Goal: Information Seeking & Learning: Learn about a topic

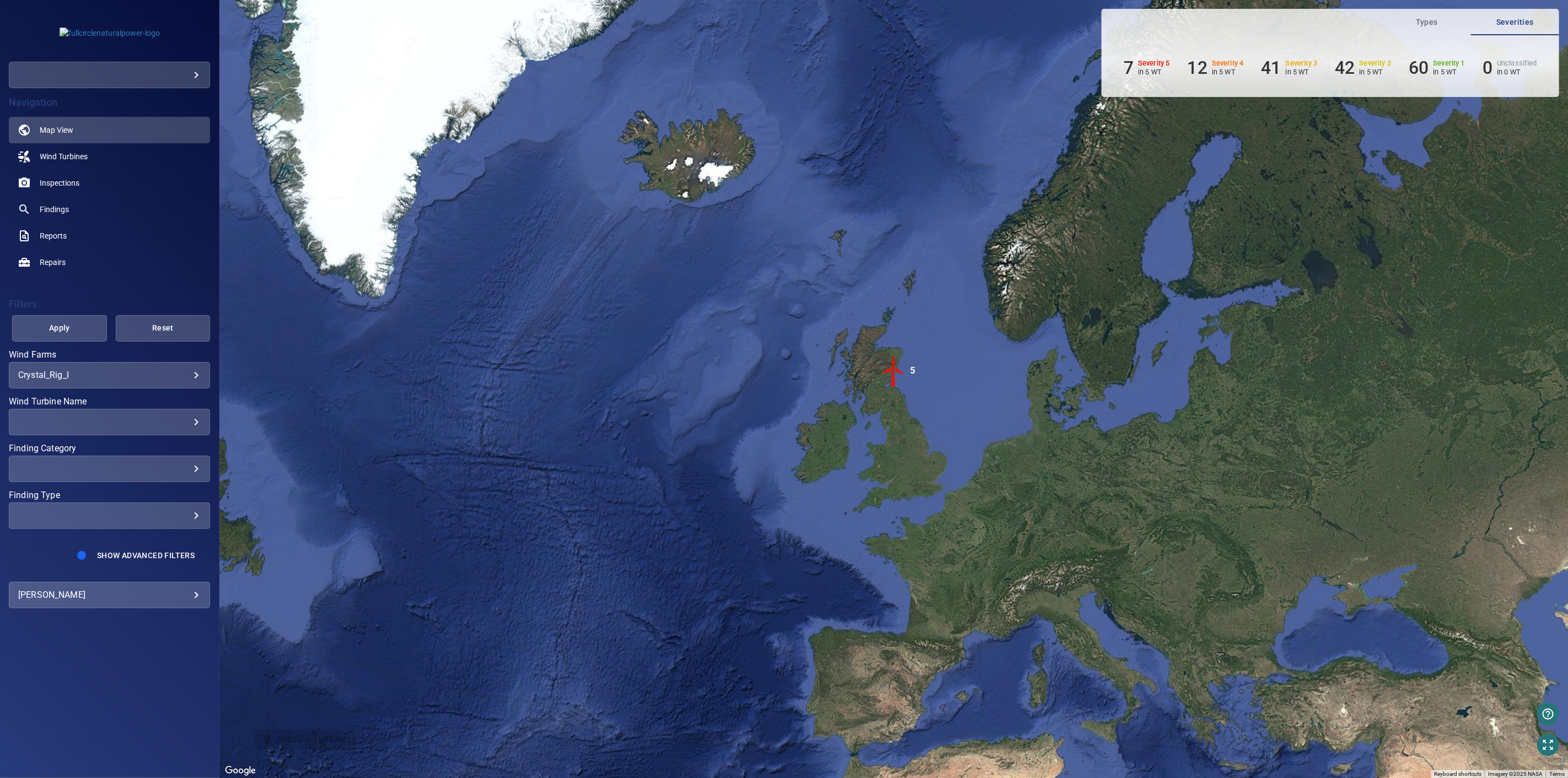
click at [103, 64] on div "​" at bounding box center [110, 75] width 201 height 26
click at [108, 74] on body "**********" at bounding box center [784, 389] width 1568 height 778
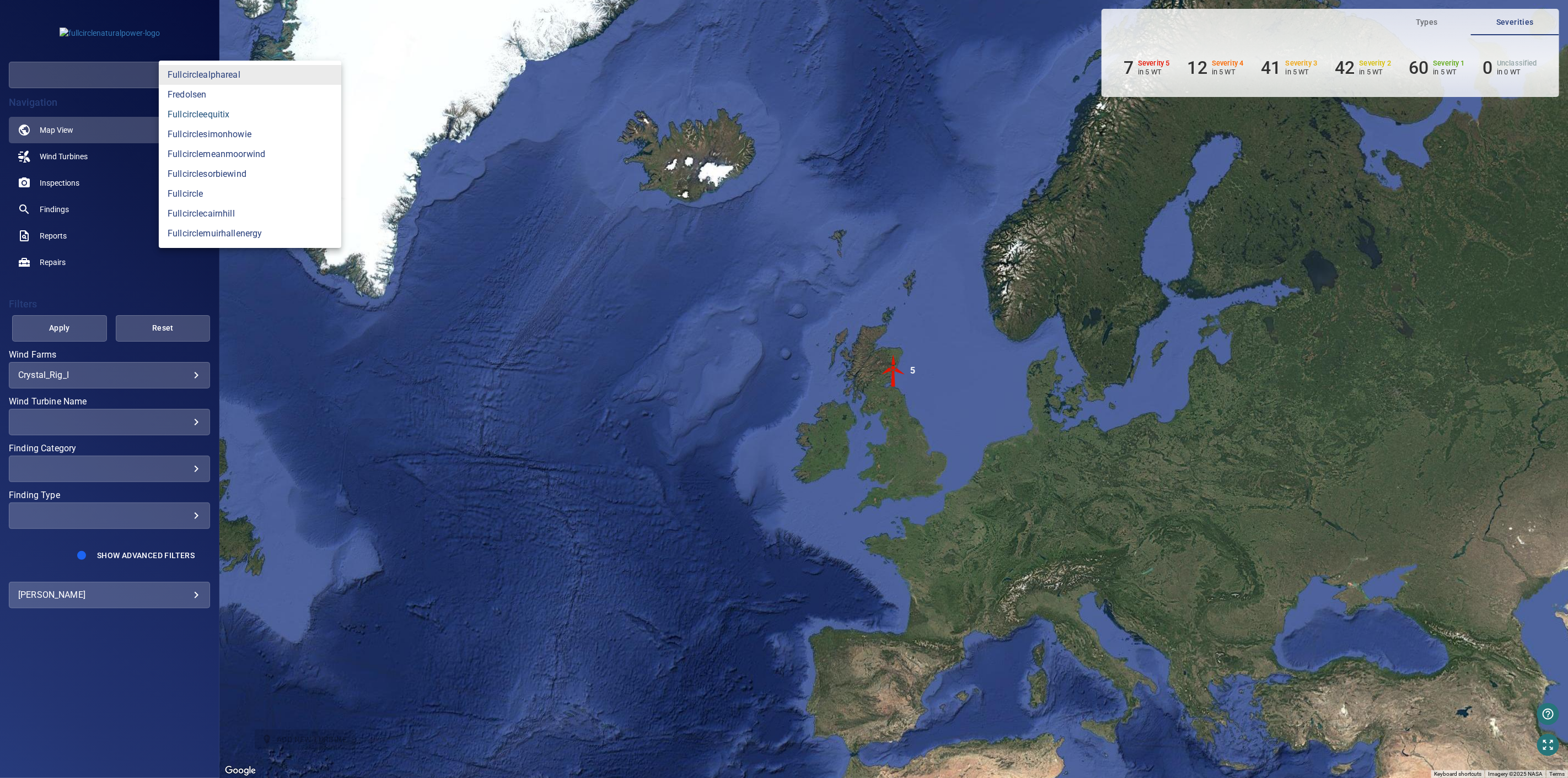
click at [269, 123] on link "fullcircleequitix" at bounding box center [250, 115] width 183 height 19
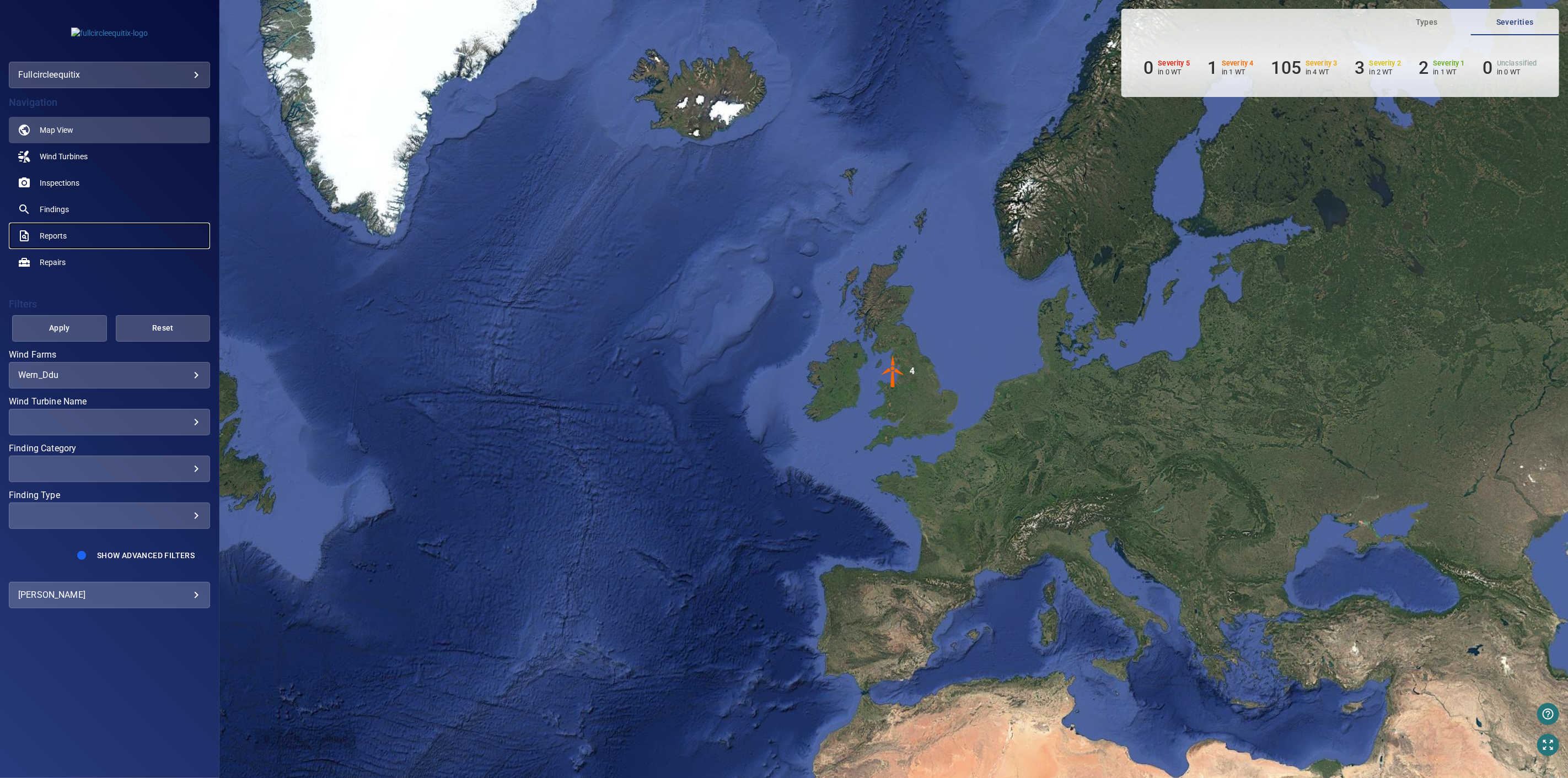
click at [57, 235] on span "Reports" at bounding box center [53, 236] width 27 height 11
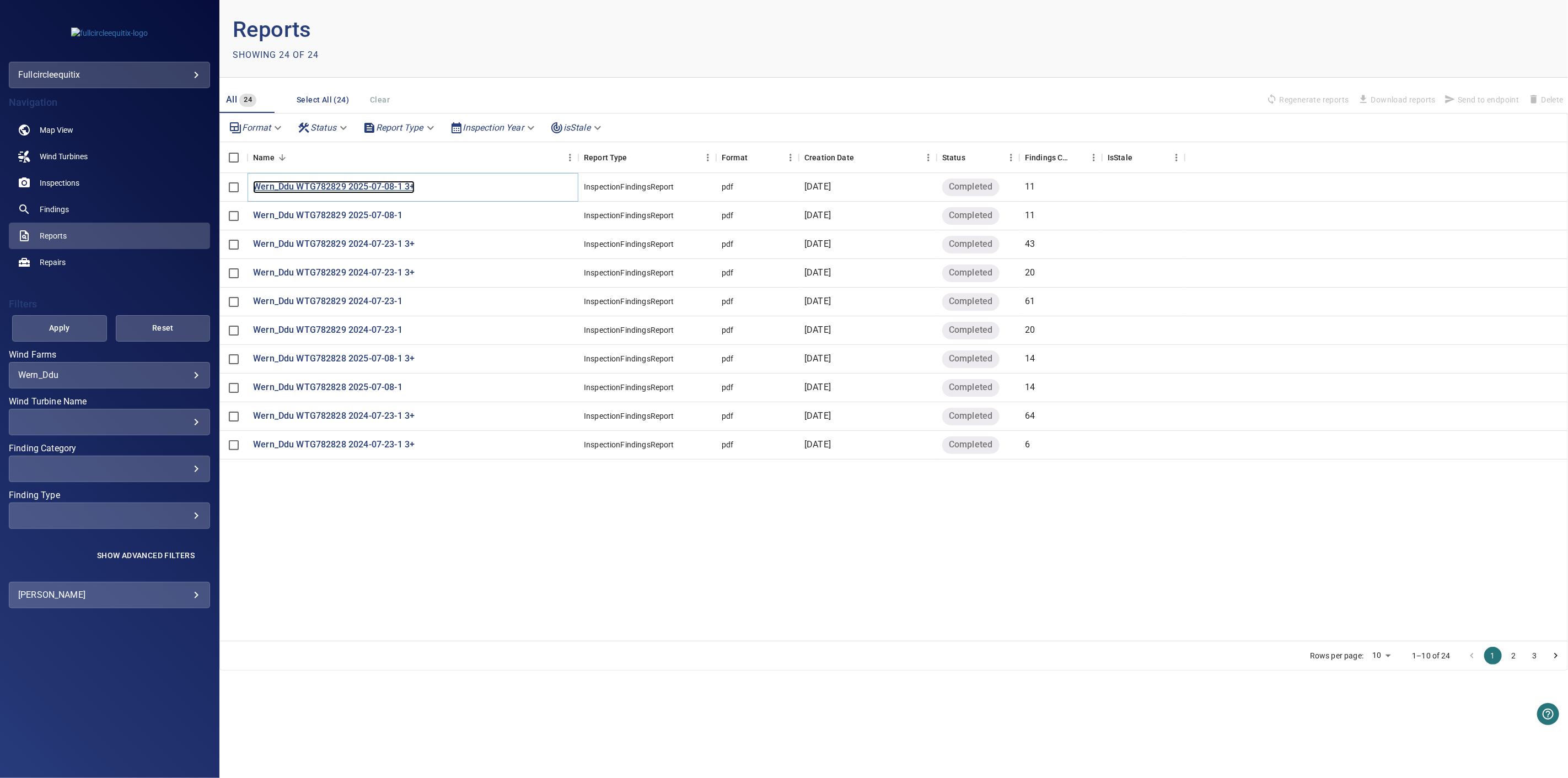
click at [337, 190] on p "Wern_Ddu WTG782829 2025-07-08-1 3+" at bounding box center [333, 187] width 162 height 12
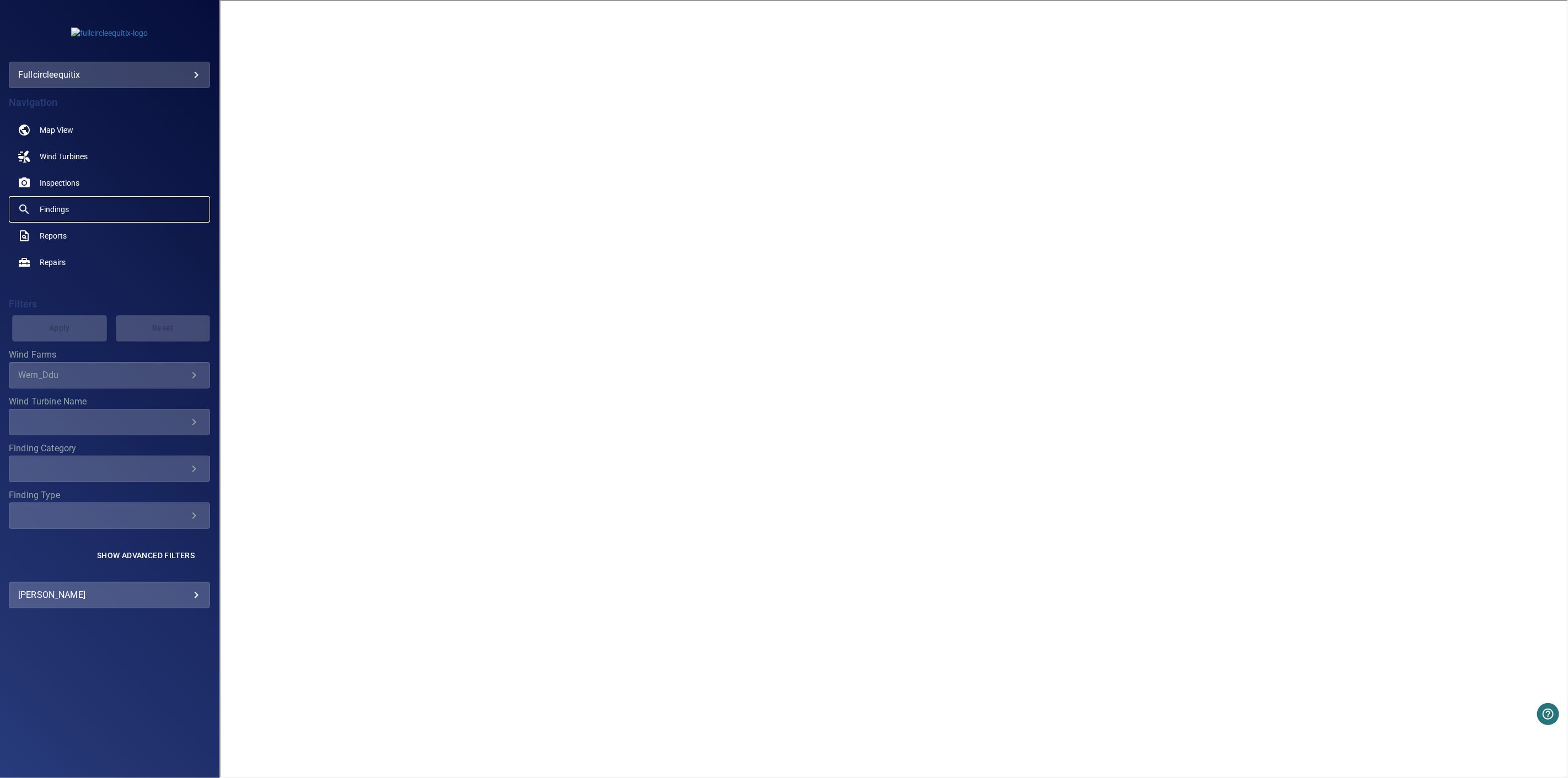
click at [64, 206] on span "Findings" at bounding box center [54, 209] width 29 height 11
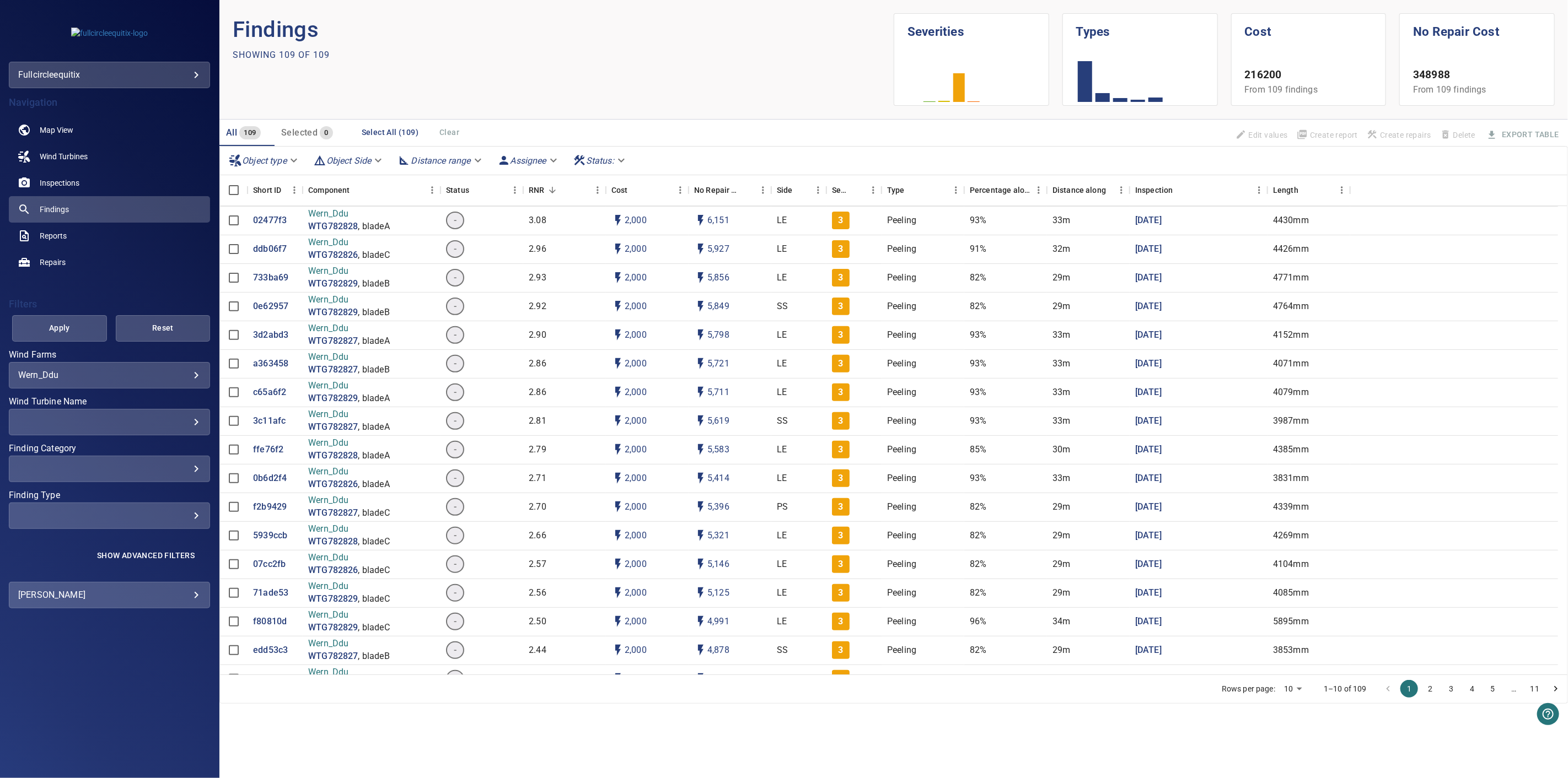
scroll to position [306, 0]
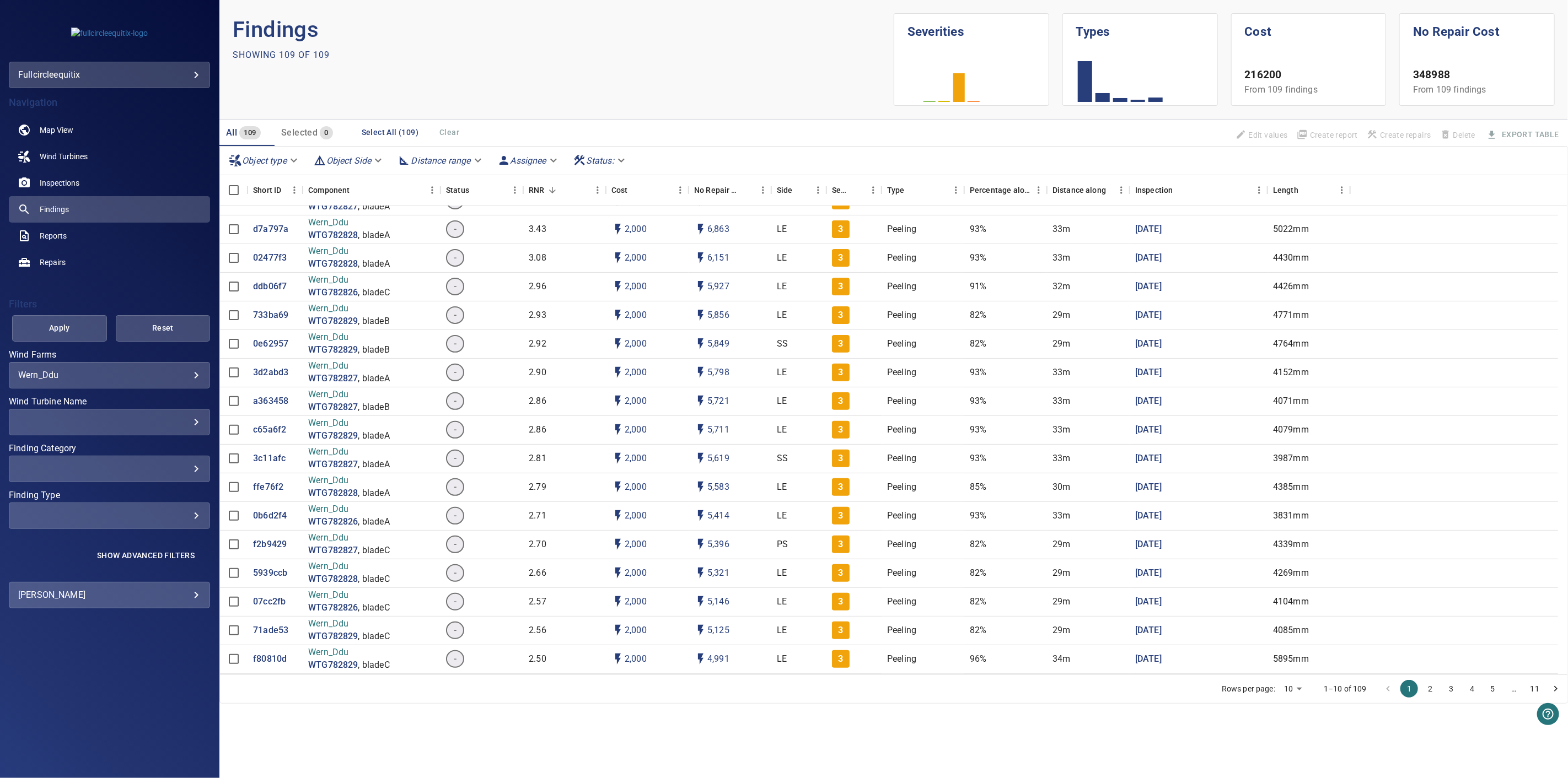
click at [148, 428] on div "​ ​" at bounding box center [110, 422] width 201 height 26
type input "**********"
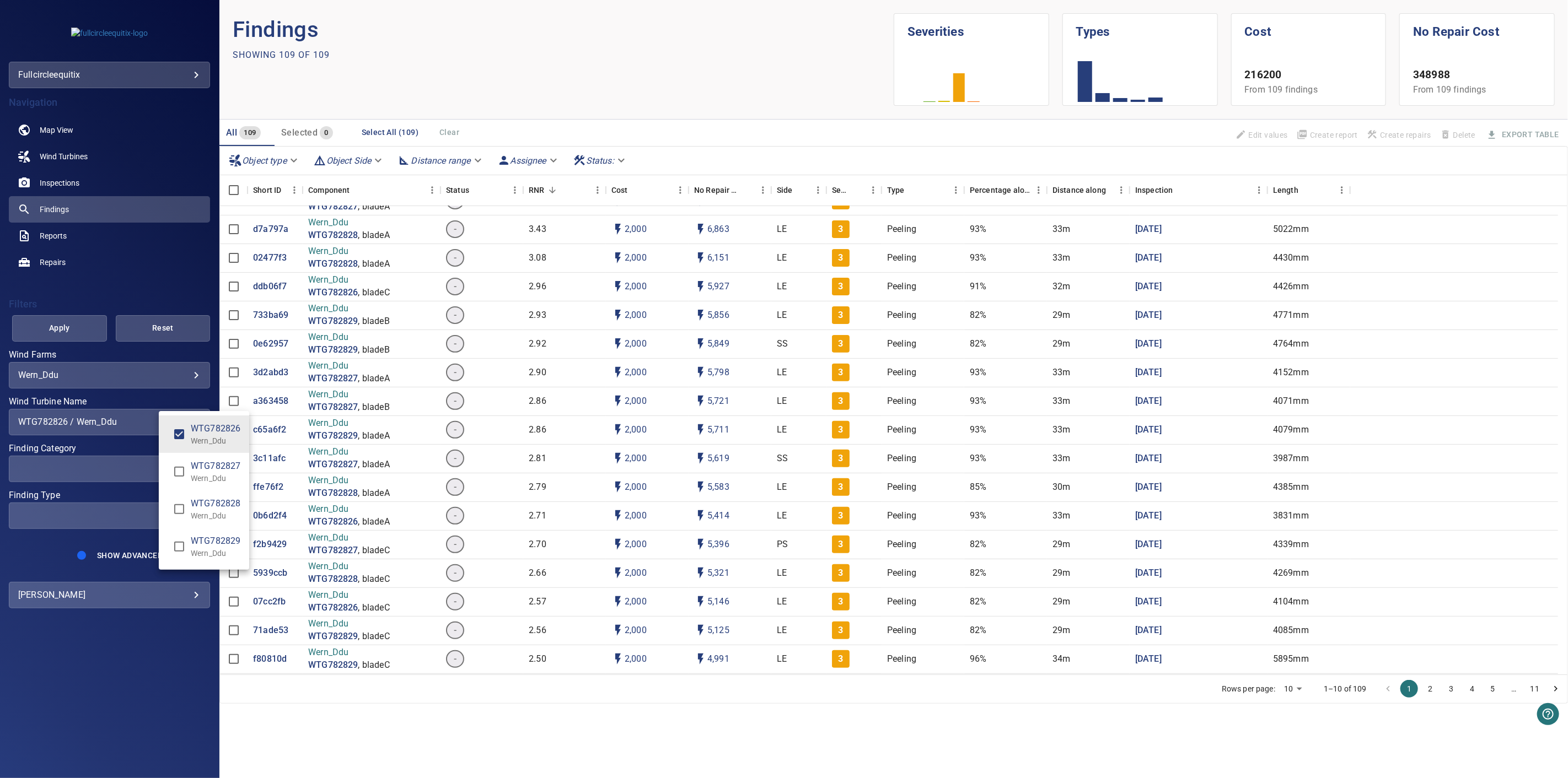
click at [74, 329] on div "Wind Turbine Name" at bounding box center [784, 389] width 1568 height 778
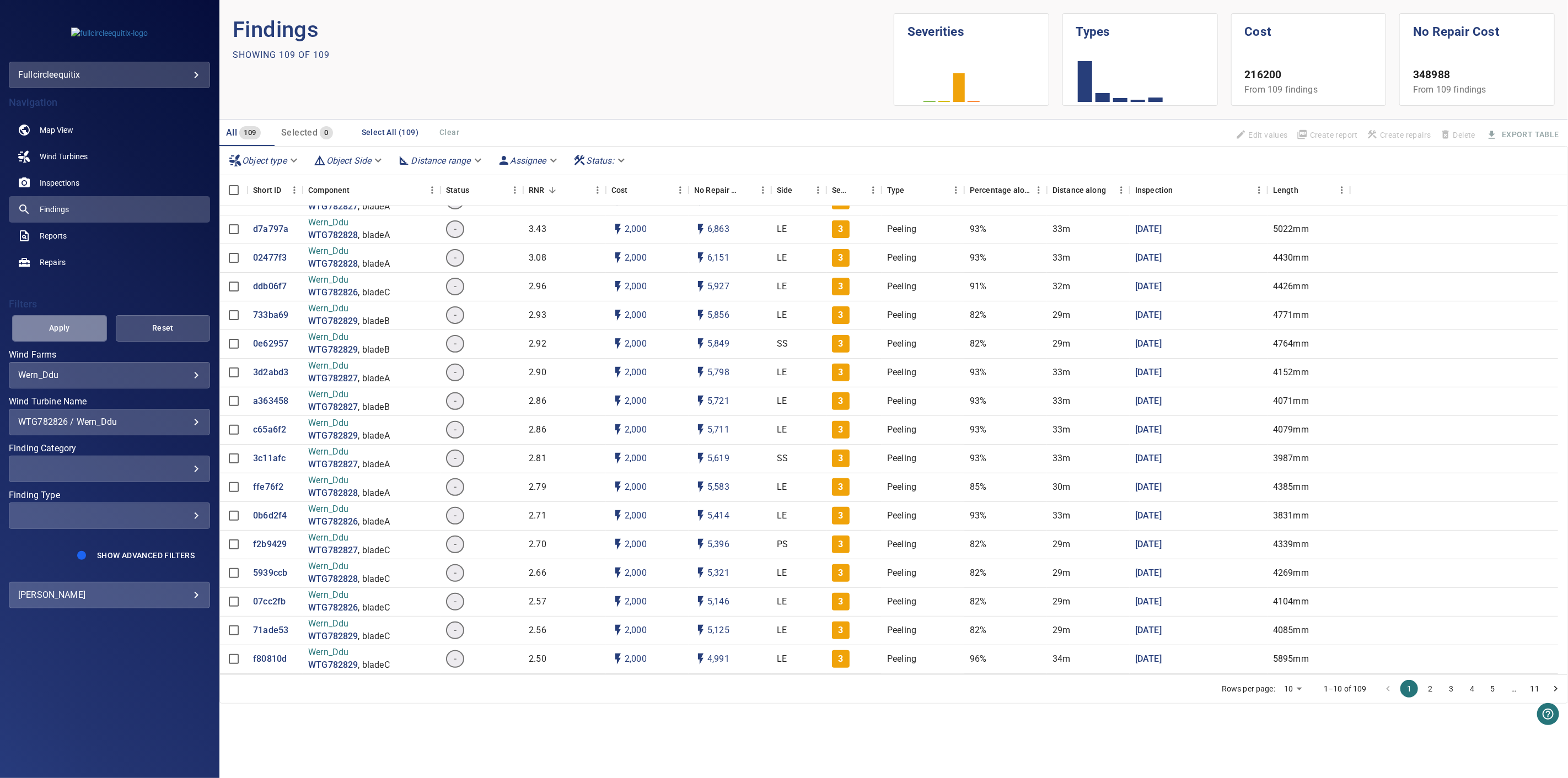
click at [62, 326] on span "Apply" at bounding box center [59, 329] width 67 height 14
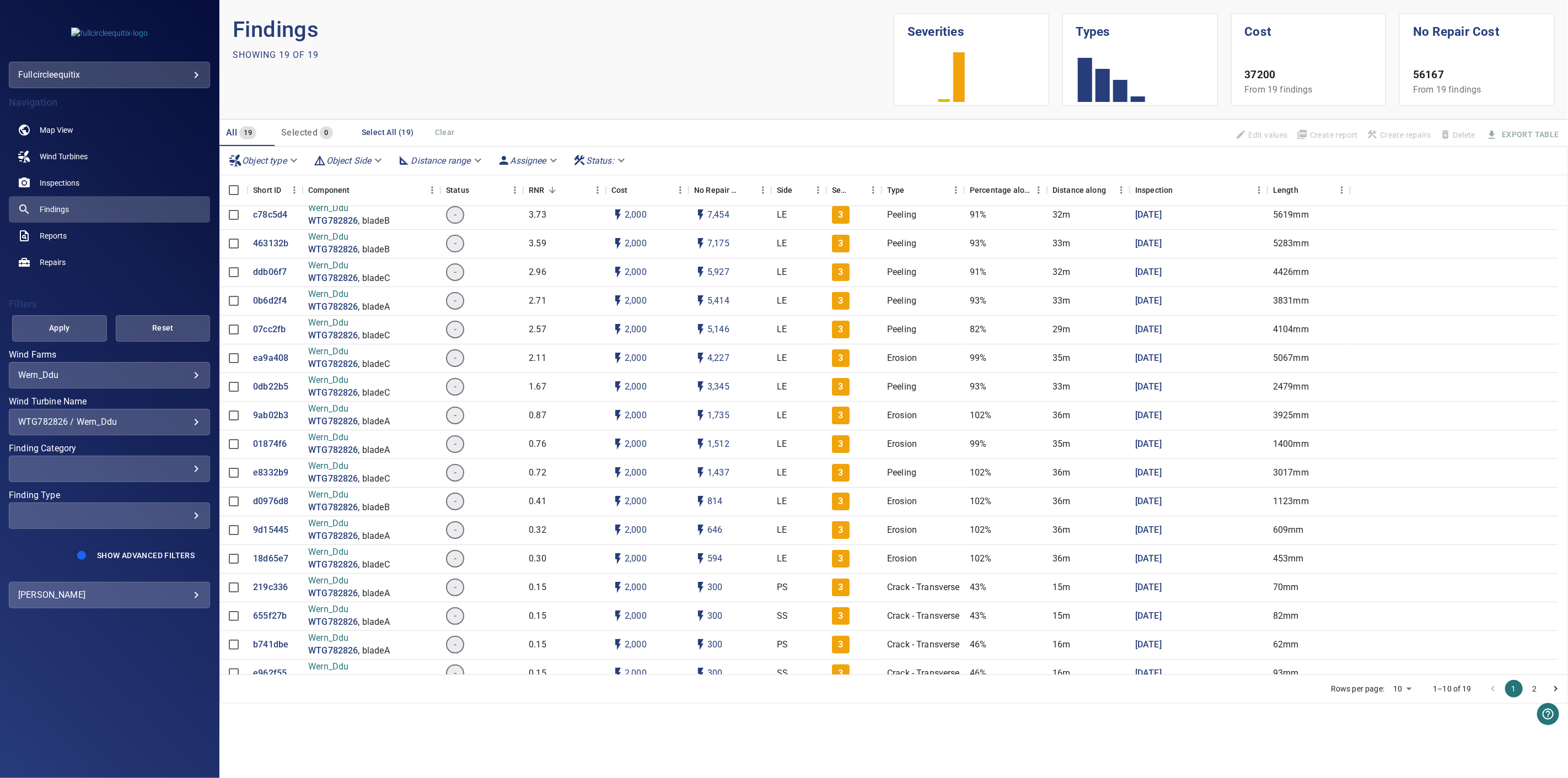
scroll to position [0, 0]
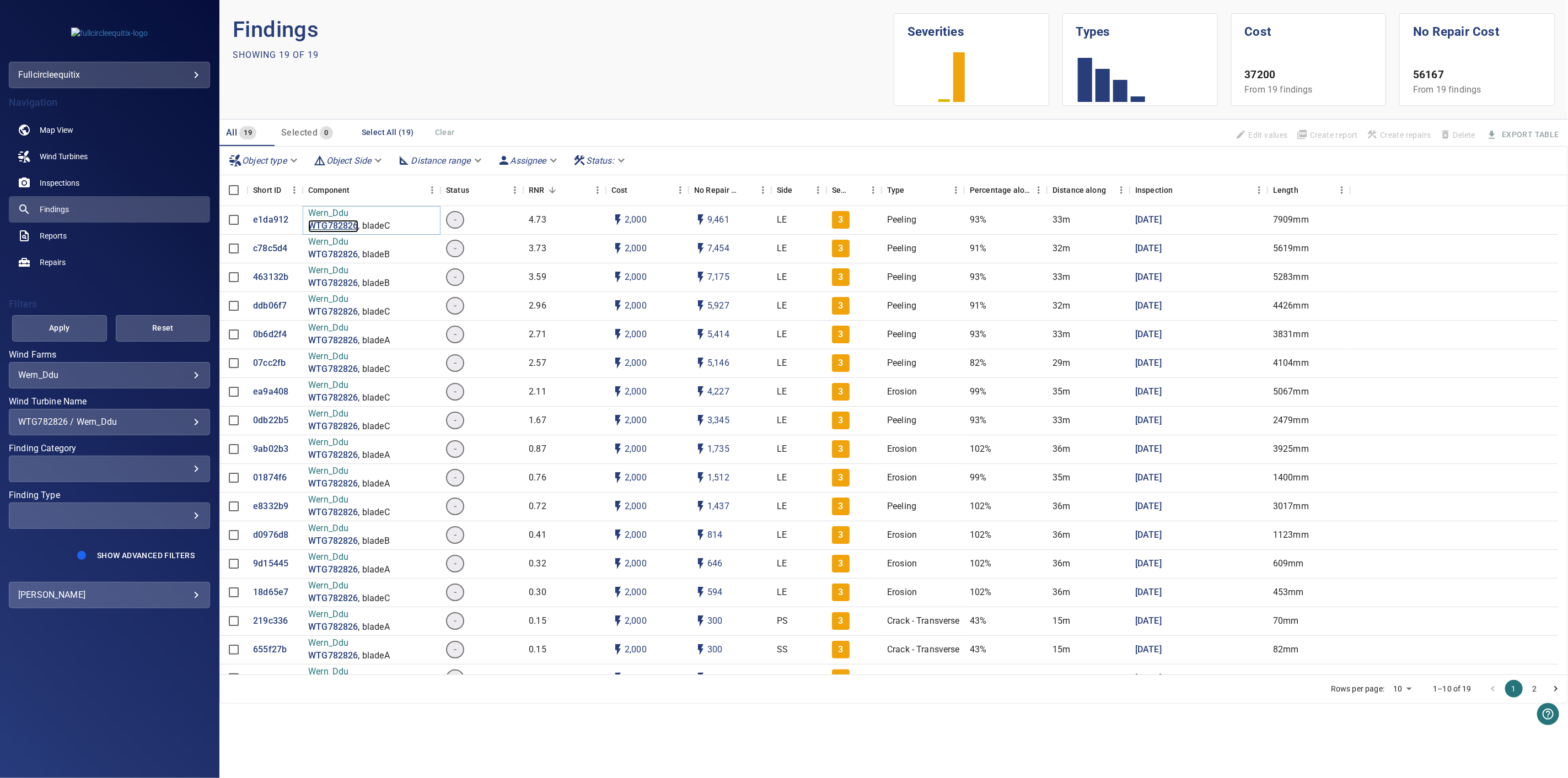
click at [348, 222] on p "WTG782826" at bounding box center [333, 226] width 49 height 12
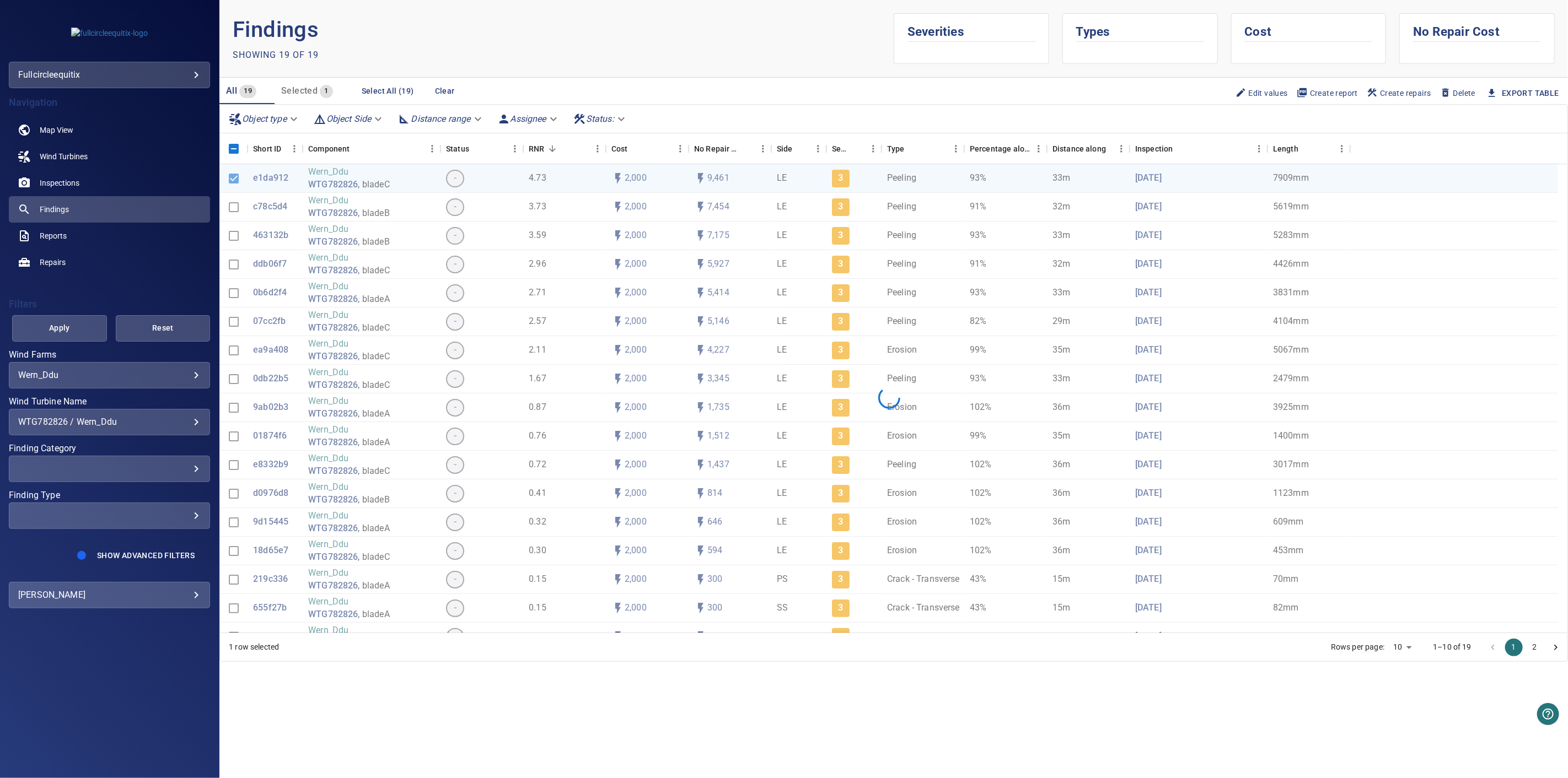
click at [266, 183] on div at bounding box center [889, 398] width 1337 height 468
click at [270, 178] on div at bounding box center [889, 398] width 1337 height 468
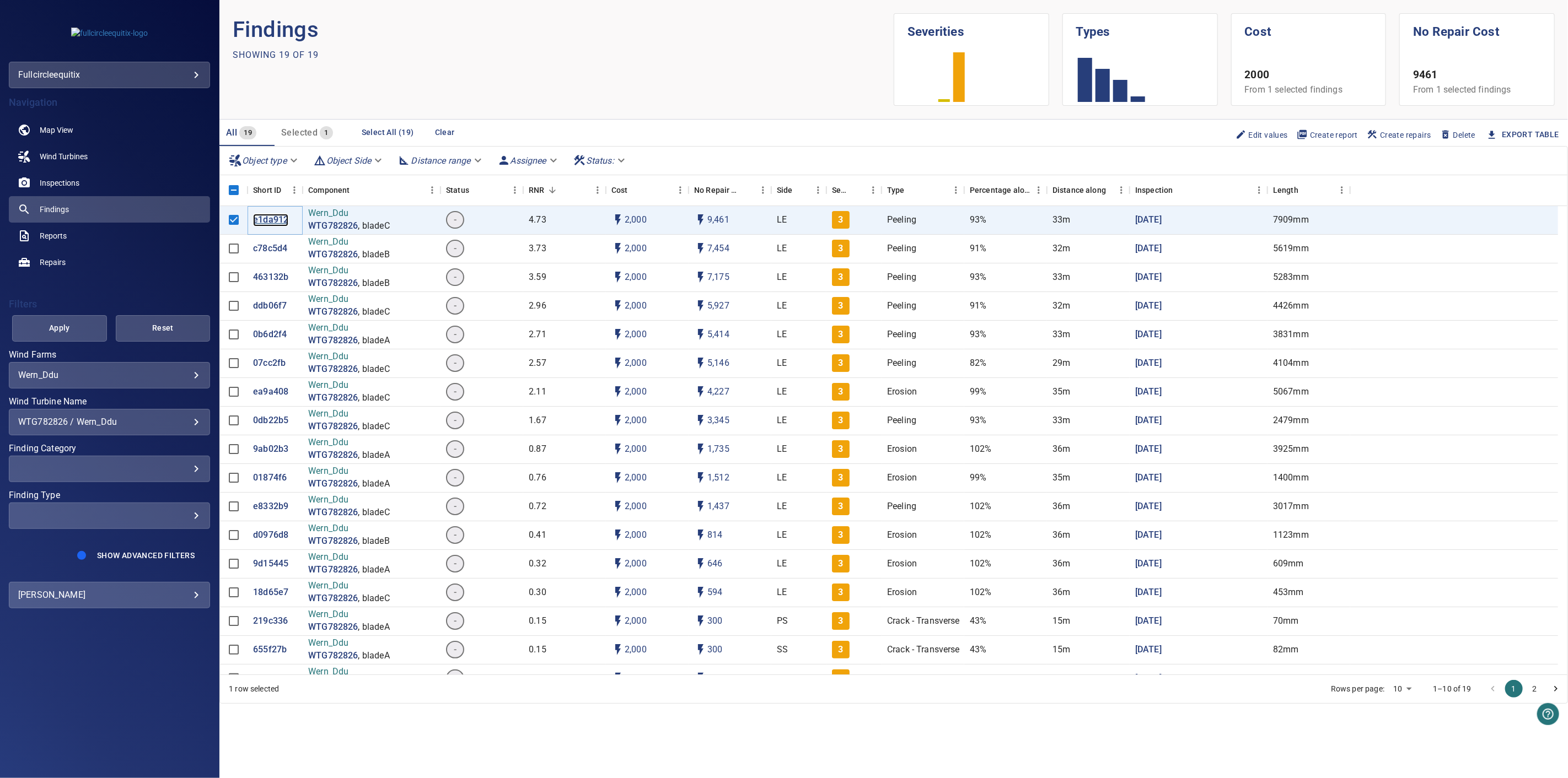
click at [274, 219] on p "e1da912" at bounding box center [270, 220] width 35 height 12
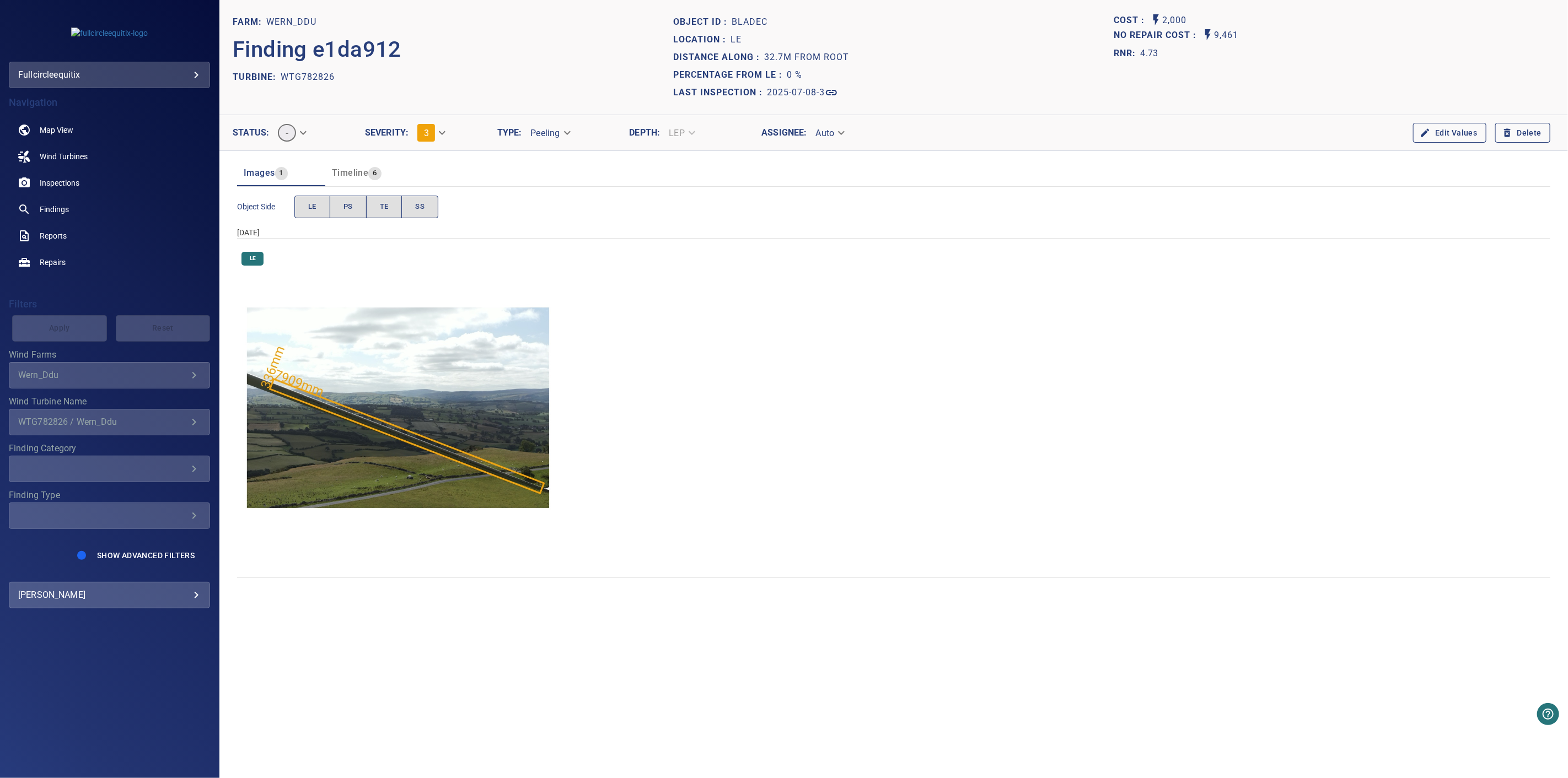
click at [364, 170] on span "Timeline" at bounding box center [350, 173] width 36 height 11
